Goal: Task Accomplishment & Management: Manage account settings

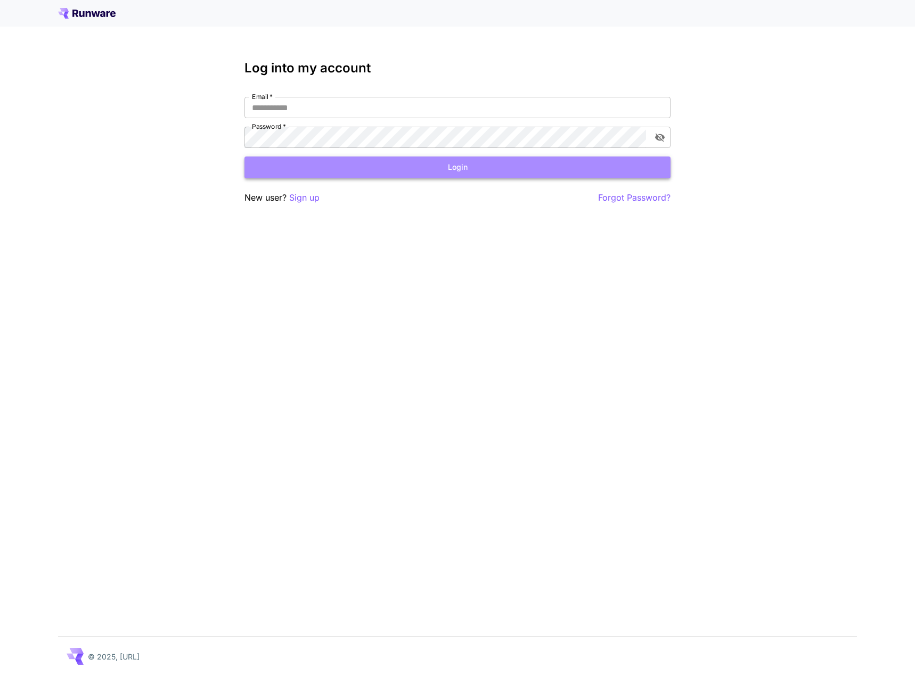
click at [464, 169] on button "Login" at bounding box center [457, 168] width 426 height 22
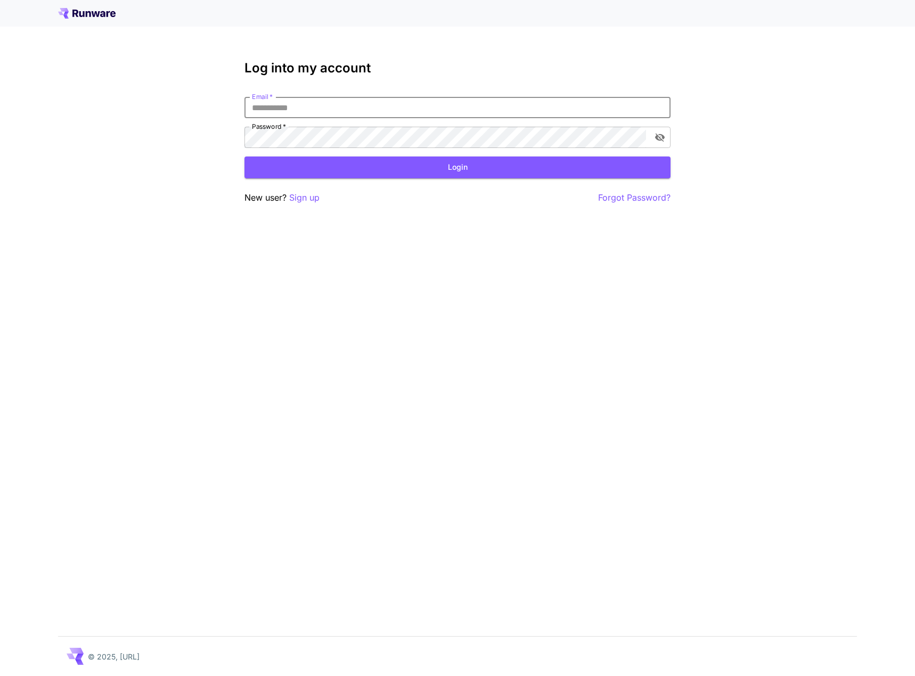
click at [330, 106] on input "Email   *" at bounding box center [457, 107] width 426 height 21
type input "**********"
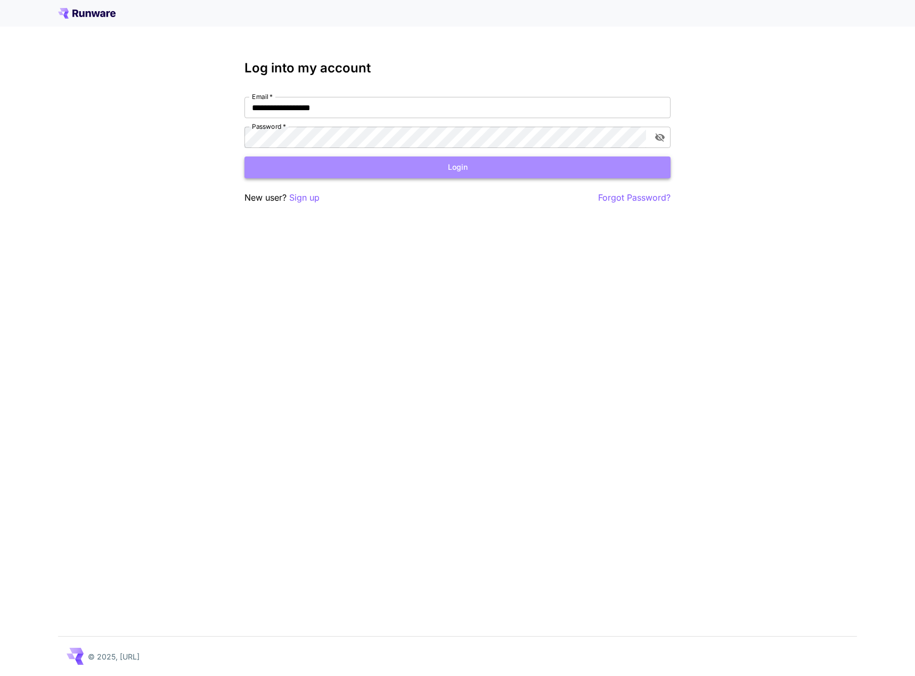
click at [344, 168] on button "Login" at bounding box center [457, 168] width 426 height 22
